Goal: Information Seeking & Learning: Obtain resource

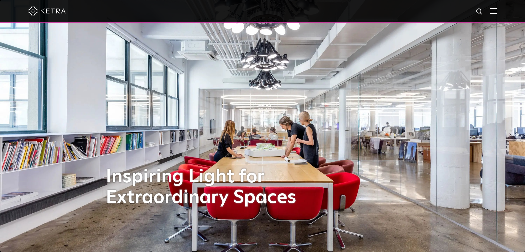
click at [497, 11] on img at bounding box center [493, 11] width 7 height 6
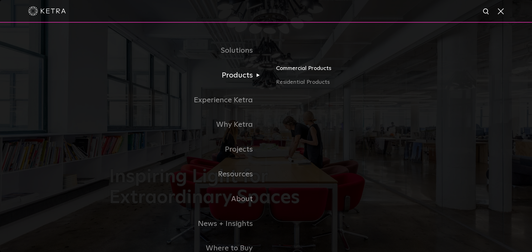
click at [290, 68] on link "Commercial Products" at bounding box center [349, 71] width 147 height 14
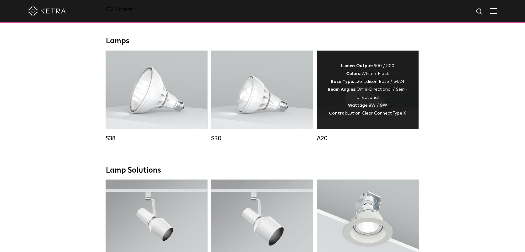
scroll to position [460, 0]
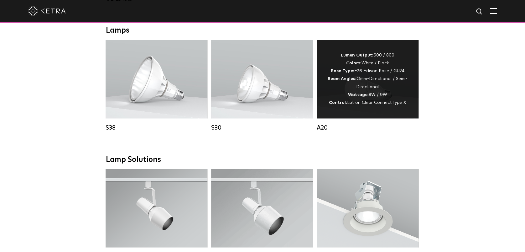
click at [366, 105] on div "Lumen Output: 600 / 800 Colors: White / Black Base Type: E26 Edison Base / GU24…" at bounding box center [367, 78] width 83 height 55
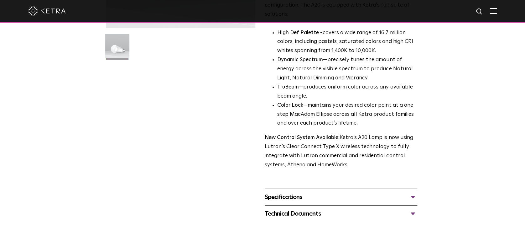
click at [417, 192] on div "Specifications" at bounding box center [341, 197] width 153 height 10
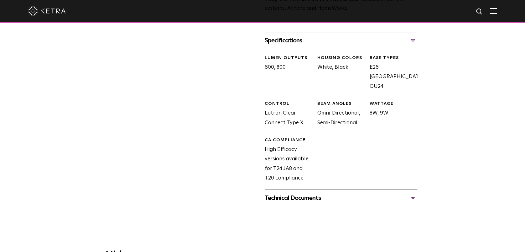
scroll to position [376, 0]
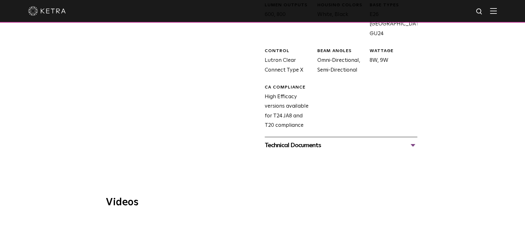
click at [412, 140] on div "Technical Documents" at bounding box center [341, 145] width 153 height 10
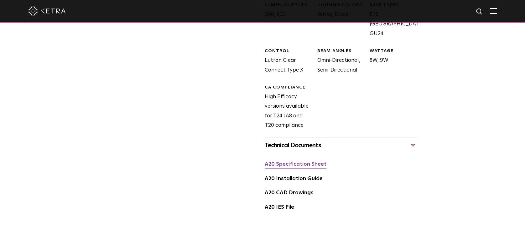
click at [284, 161] on link "A20 Specification Sheet" at bounding box center [296, 163] width 62 height 5
